Goal: Find specific page/section: Find specific page/section

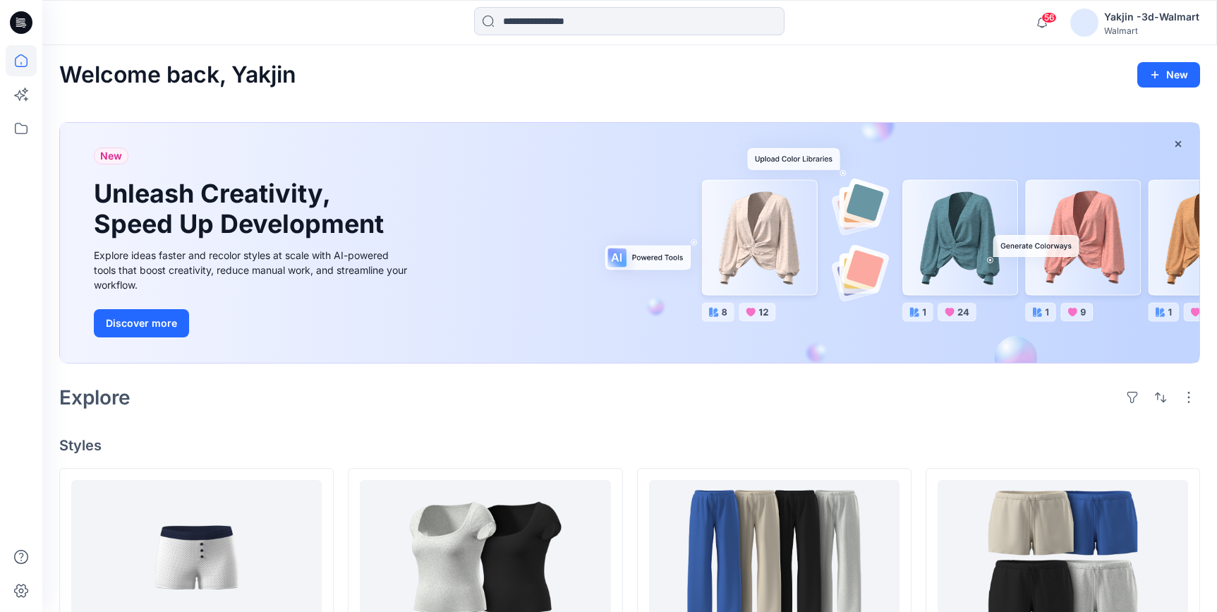
scroll to position [620, 0]
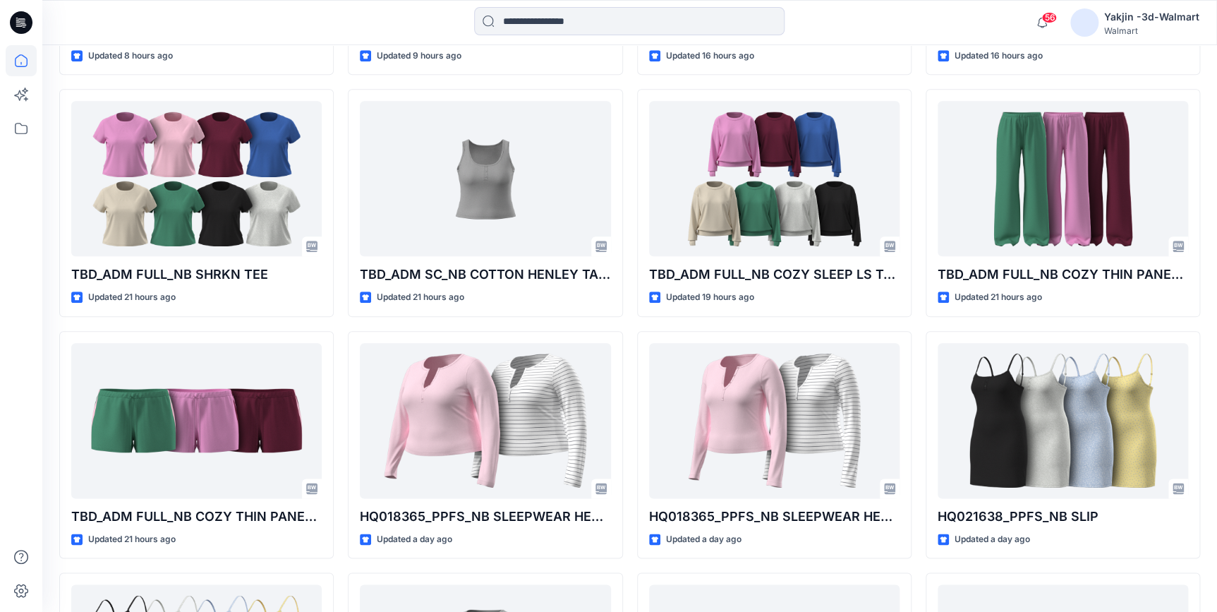
drag, startPoint x: 25, startPoint y: 17, endPoint x: 48, endPoint y: 14, distance: 22.8
click at [25, 17] on icon at bounding box center [21, 22] width 23 height 23
click at [16, 122] on icon at bounding box center [21, 128] width 31 height 31
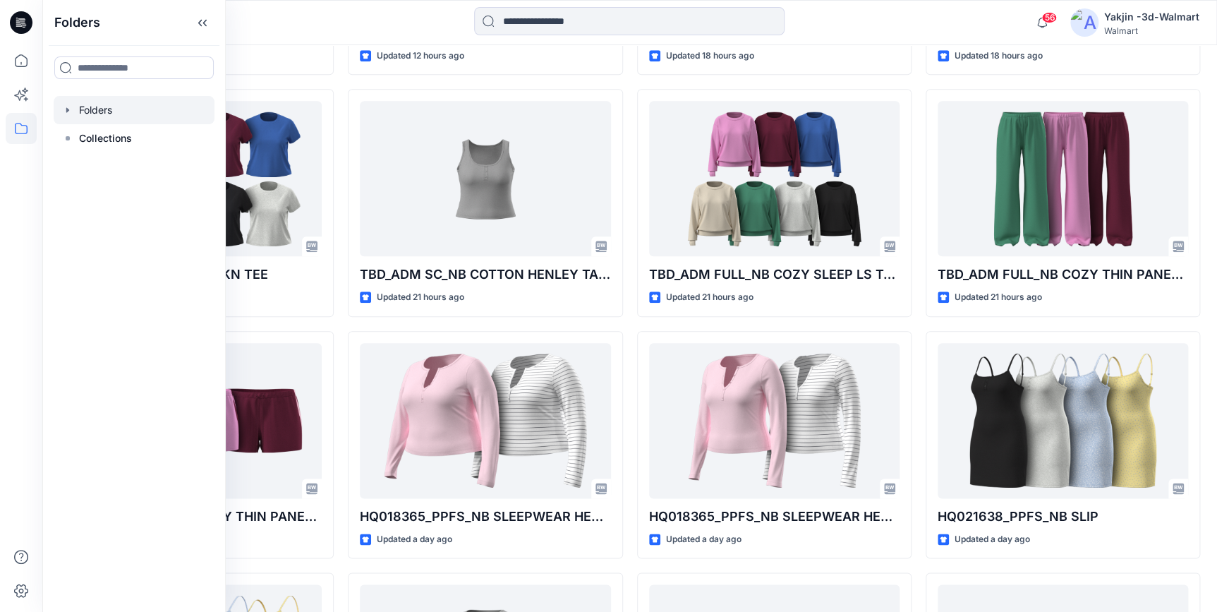
click at [103, 113] on div at bounding box center [134, 110] width 161 height 28
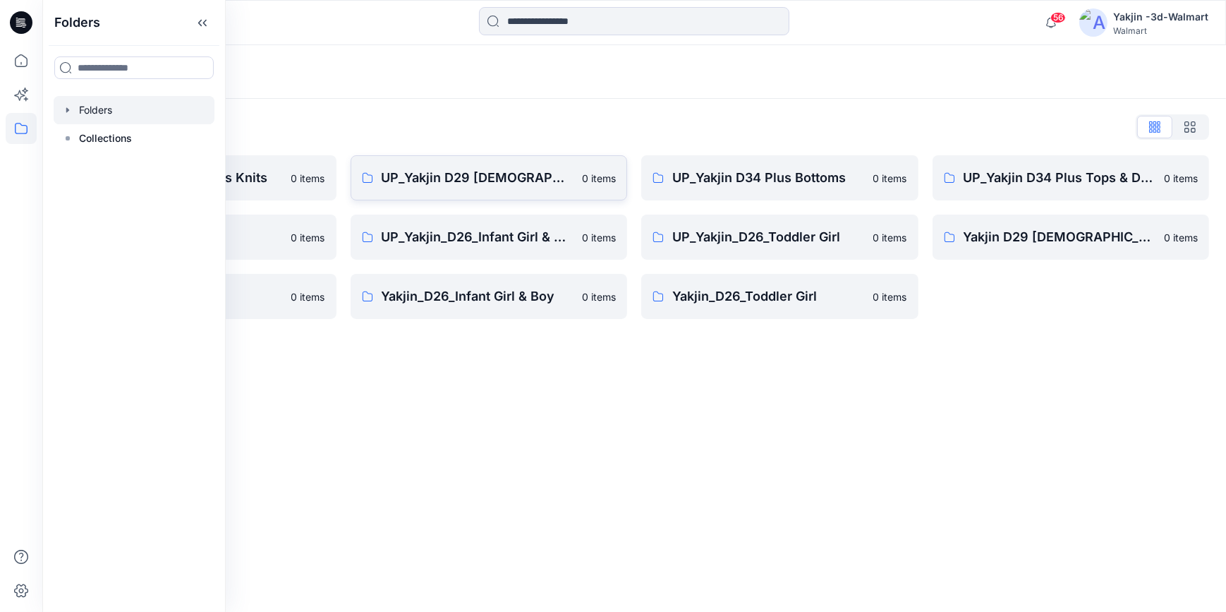
click at [440, 176] on p "UP_Yakjin D29 [DEMOGRAPHIC_DATA] Sleep" at bounding box center [478, 178] width 193 height 20
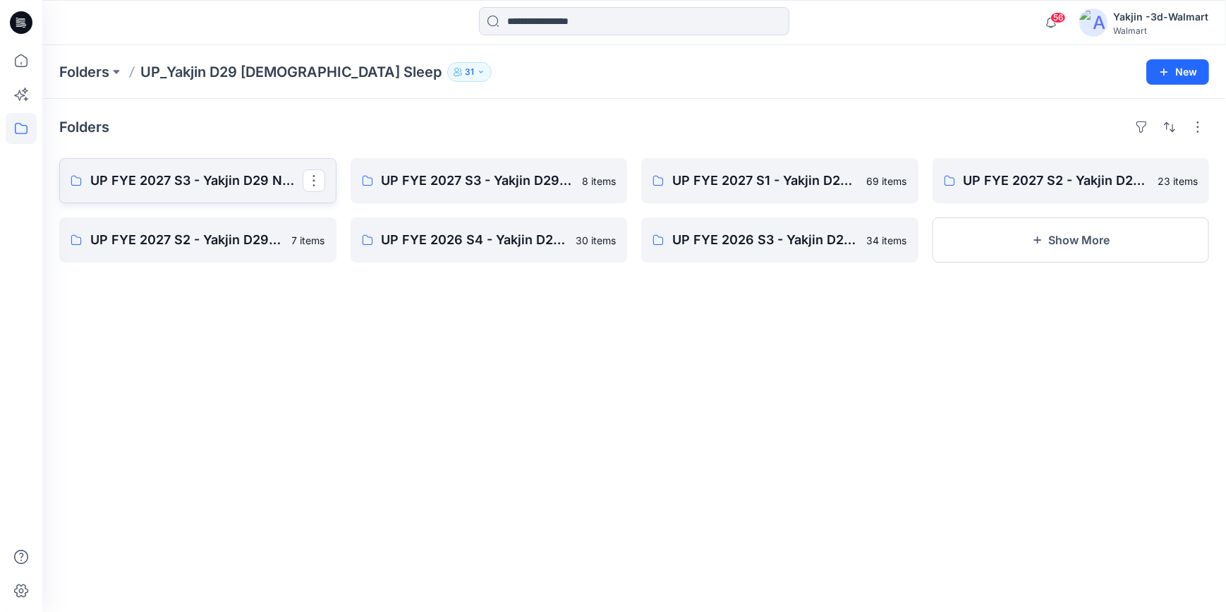
click at [209, 179] on p "UP FYE 2027 S3 - Yakjin D29 NOBO [DEMOGRAPHIC_DATA] Sleepwear" at bounding box center [196, 181] width 212 height 20
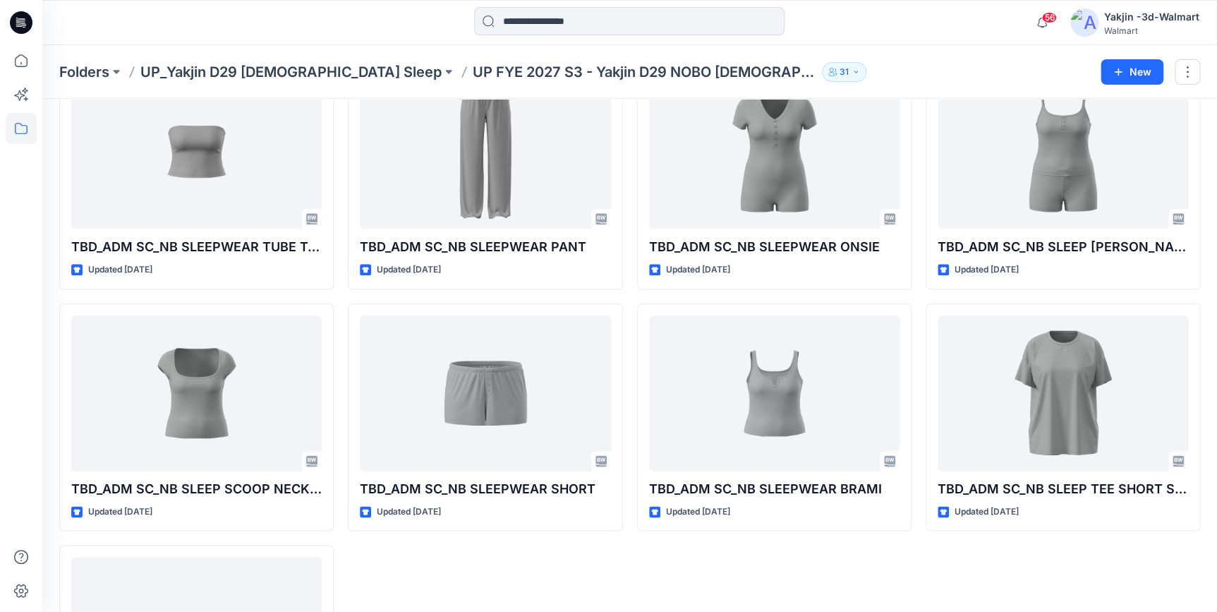
scroll to position [756, 0]
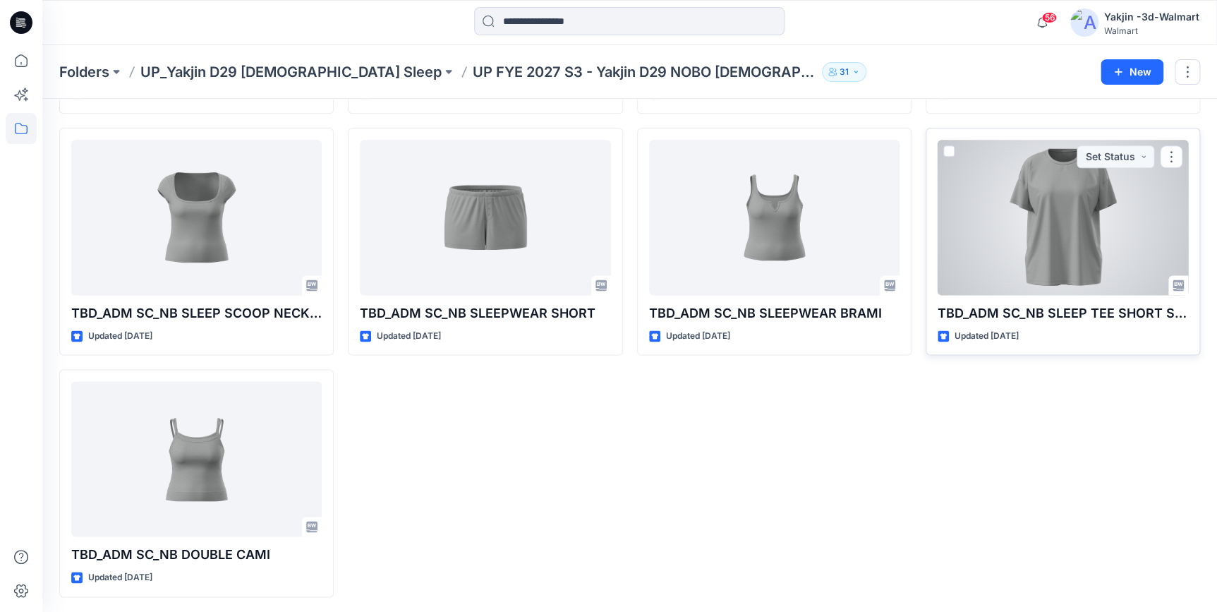
click at [1078, 246] on div at bounding box center [1063, 217] width 251 height 155
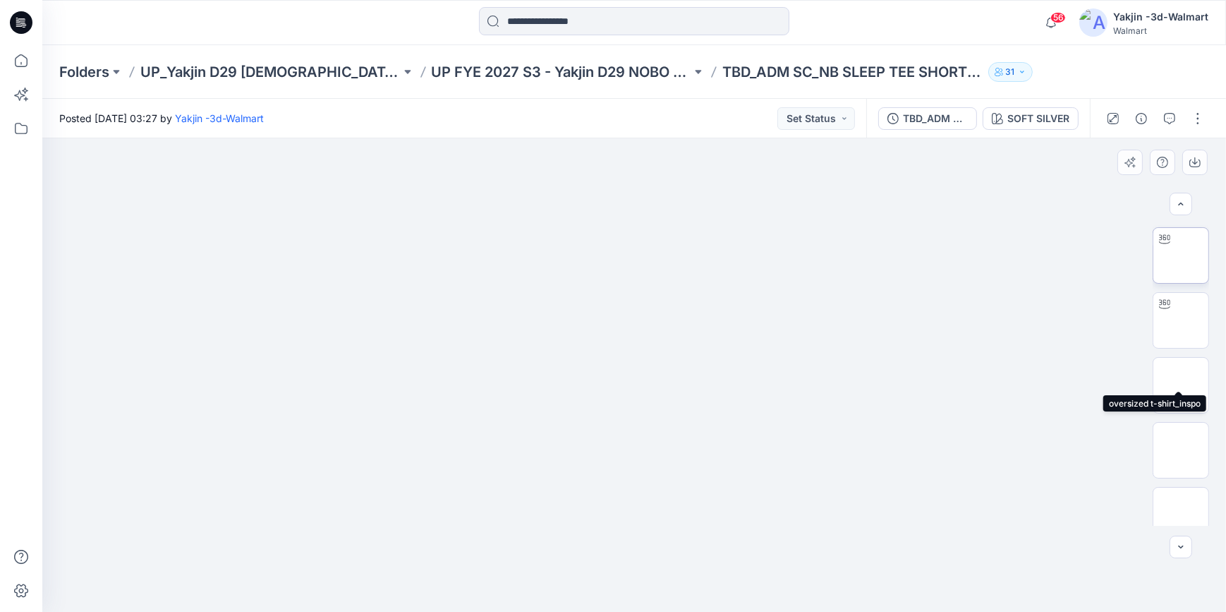
scroll to position [192, 0]
click at [1181, 386] on img at bounding box center [1181, 386] width 0 height 0
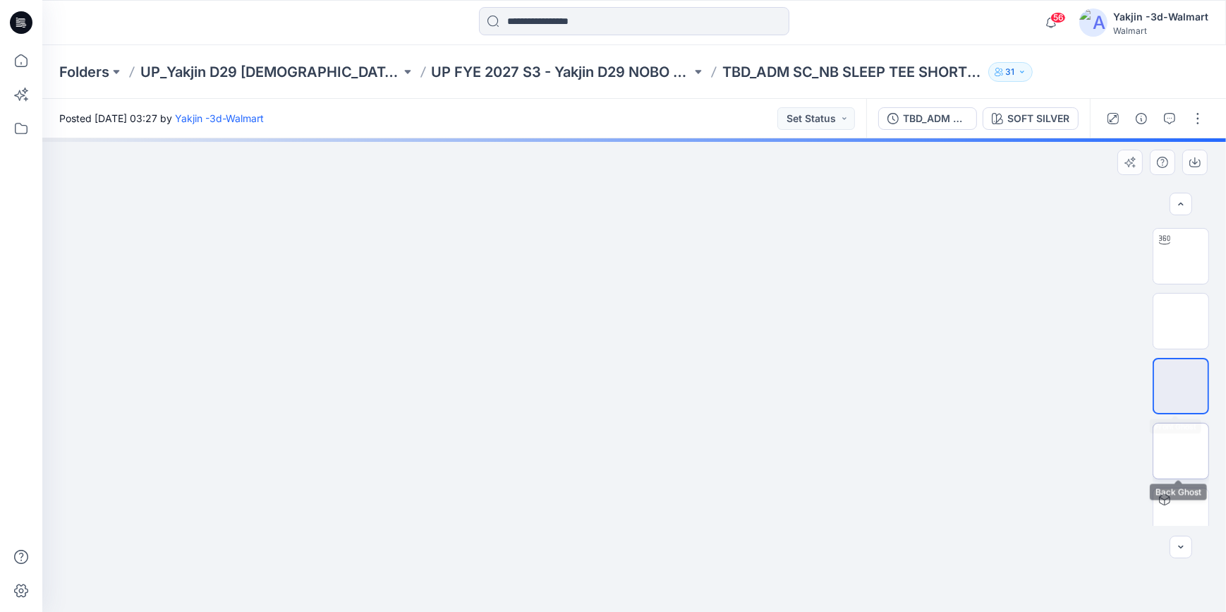
click at [1181, 451] on img at bounding box center [1181, 451] width 0 height 0
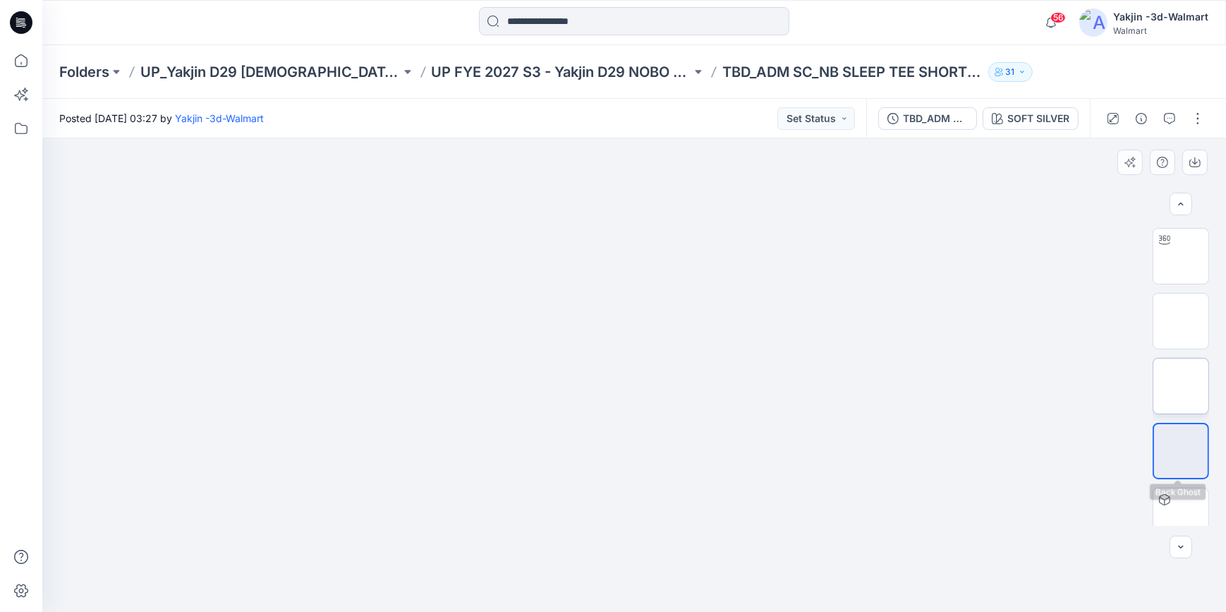
click at [1181, 386] on img at bounding box center [1181, 386] width 0 height 0
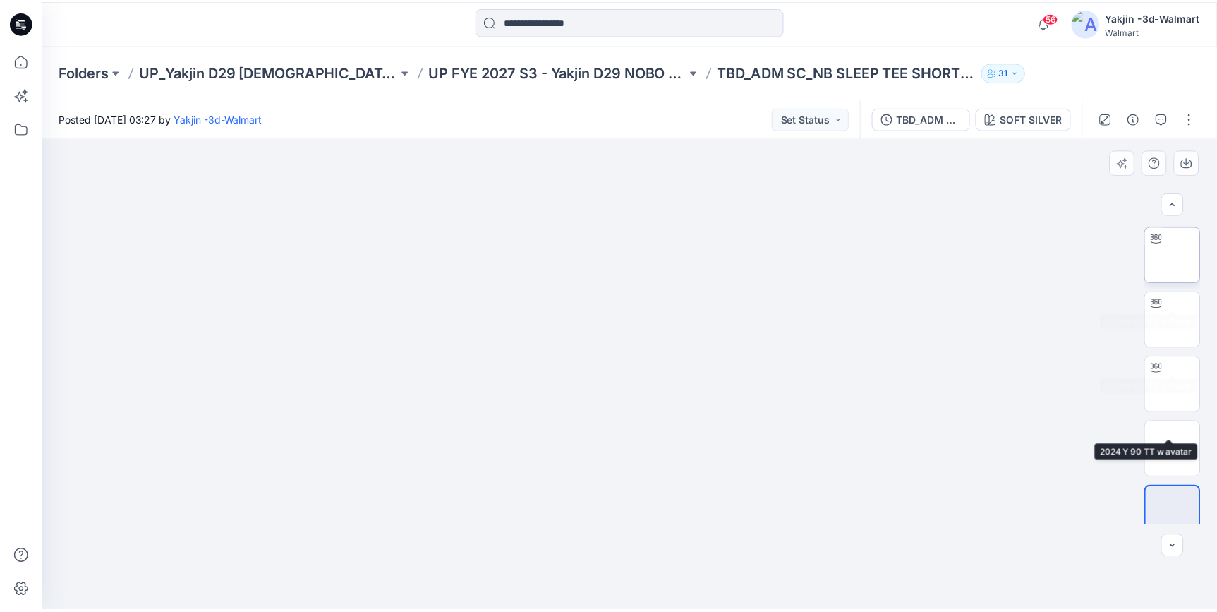
scroll to position [0, 0]
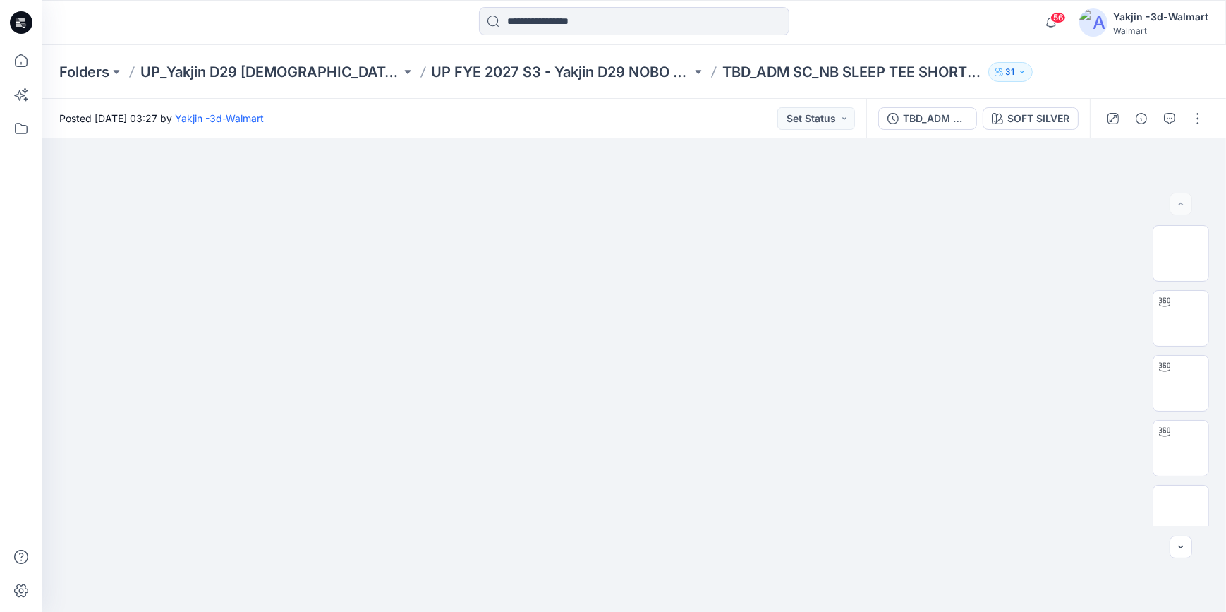
drag, startPoint x: 263, startPoint y: 6, endPoint x: 243, endPoint y: 20, distance: 24.9
click at [260, 9] on div "56 Notifications [PERSON_NAME] changed the status of TBD_1ST FIT_NB SLEEPWEAR B…" at bounding box center [634, 22] width 1184 height 45
click at [20, 18] on icon at bounding box center [21, 22] width 23 height 23
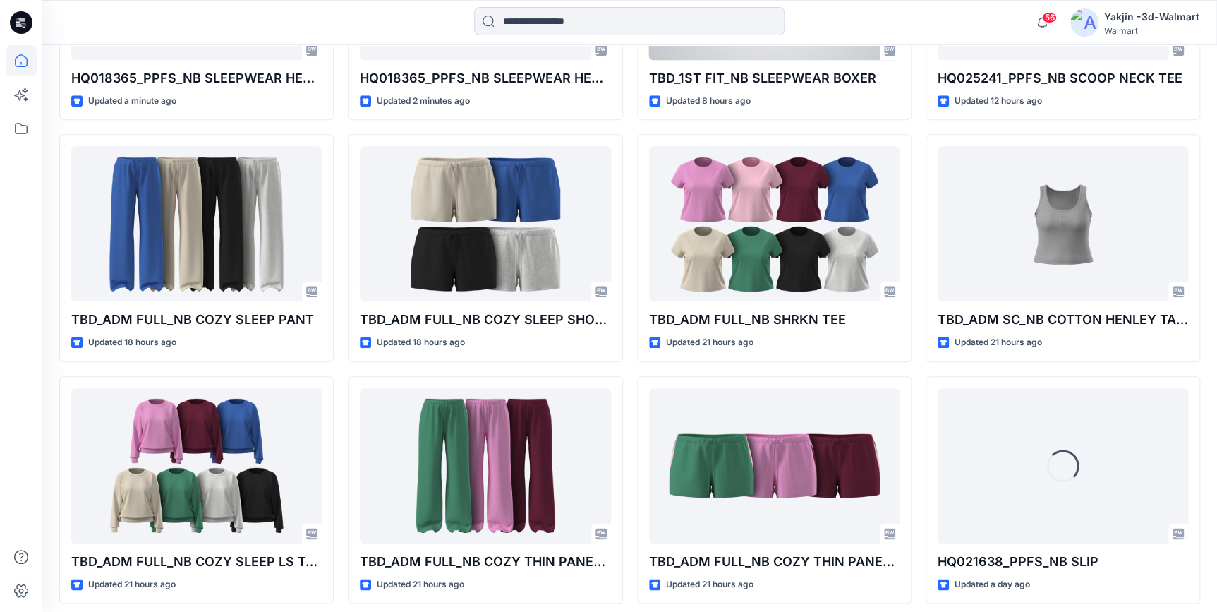
scroll to position [577, 0]
